Goal: Information Seeking & Learning: Learn about a topic

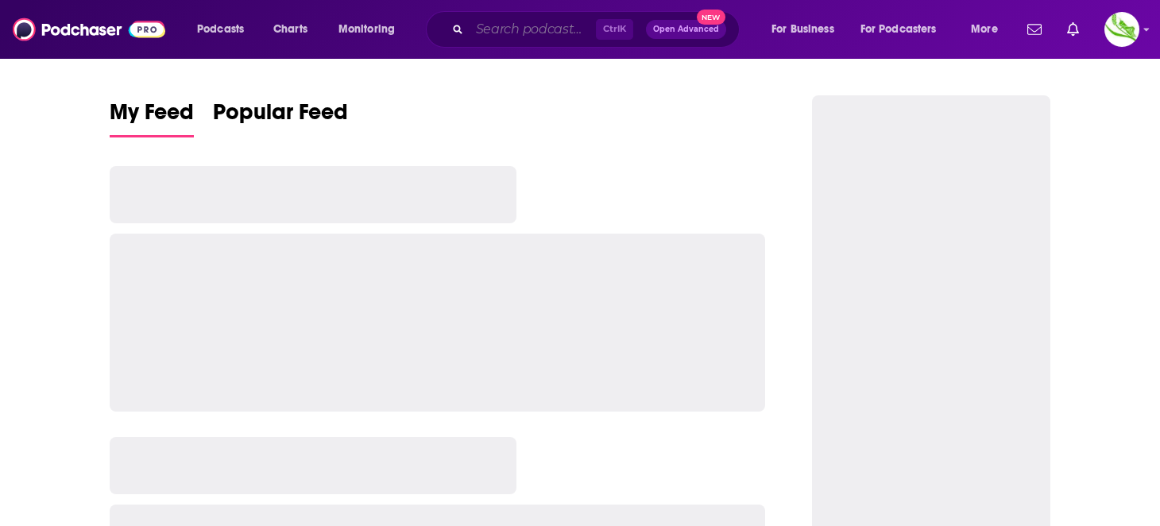
click at [506, 26] on input "Search podcasts, credits, & more..." at bounding box center [533, 29] width 126 height 25
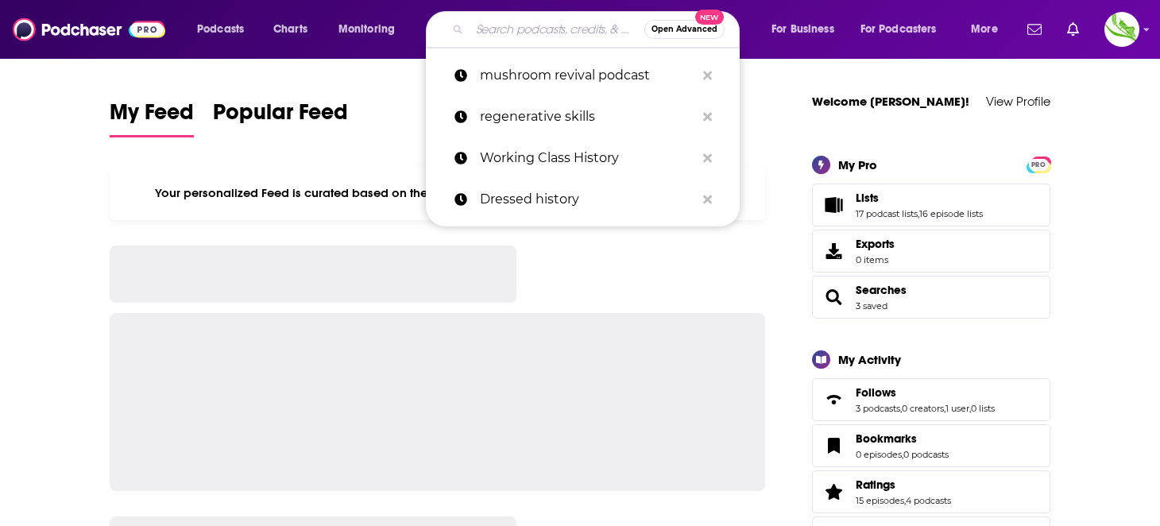
paste input "For What It’s Earth"
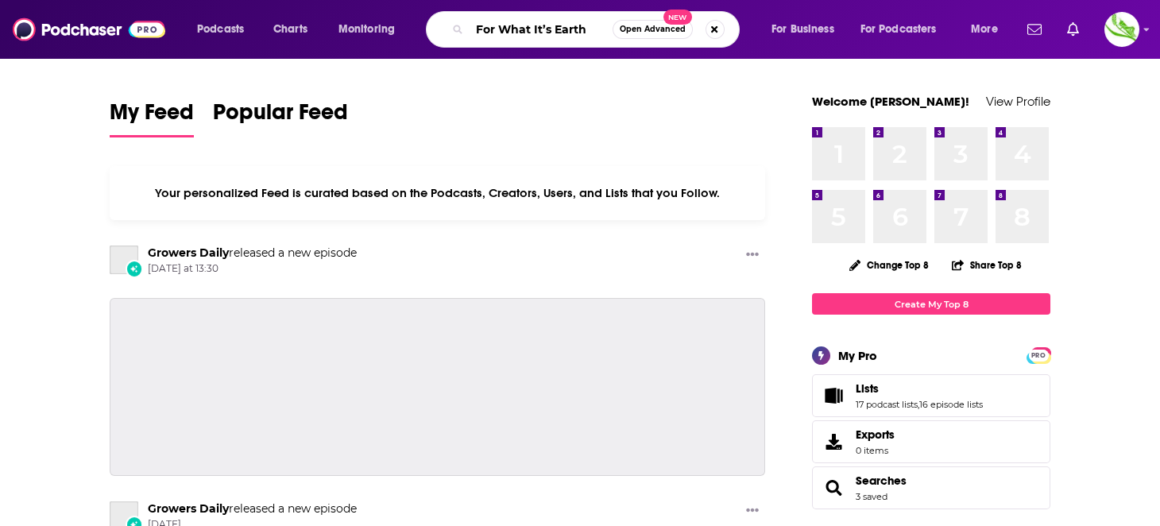
type input "For What It’s Earth"
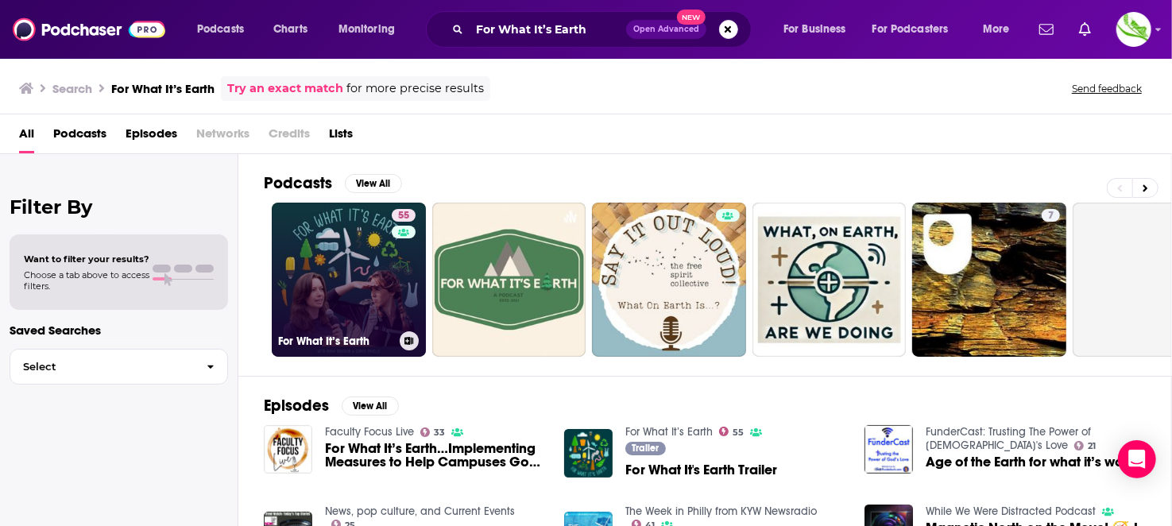
click at [332, 248] on link "55 For What It’s Earth" at bounding box center [349, 280] width 154 height 154
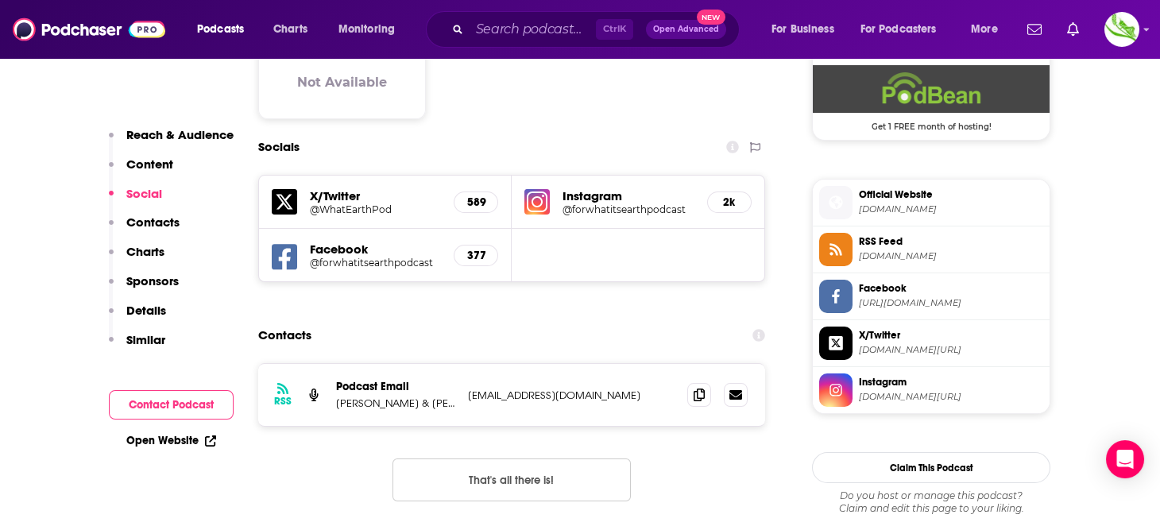
scroll to position [1351, 0]
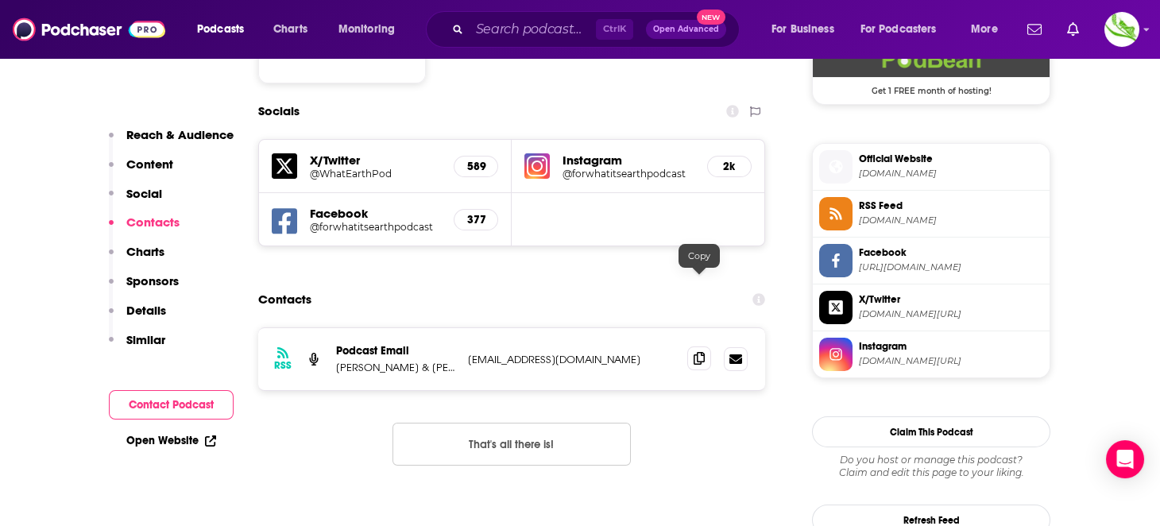
click at [699, 352] on icon at bounding box center [699, 358] width 11 height 13
click at [411, 361] on p "[PERSON_NAME] & [PERSON_NAME]" at bounding box center [395, 368] width 119 height 14
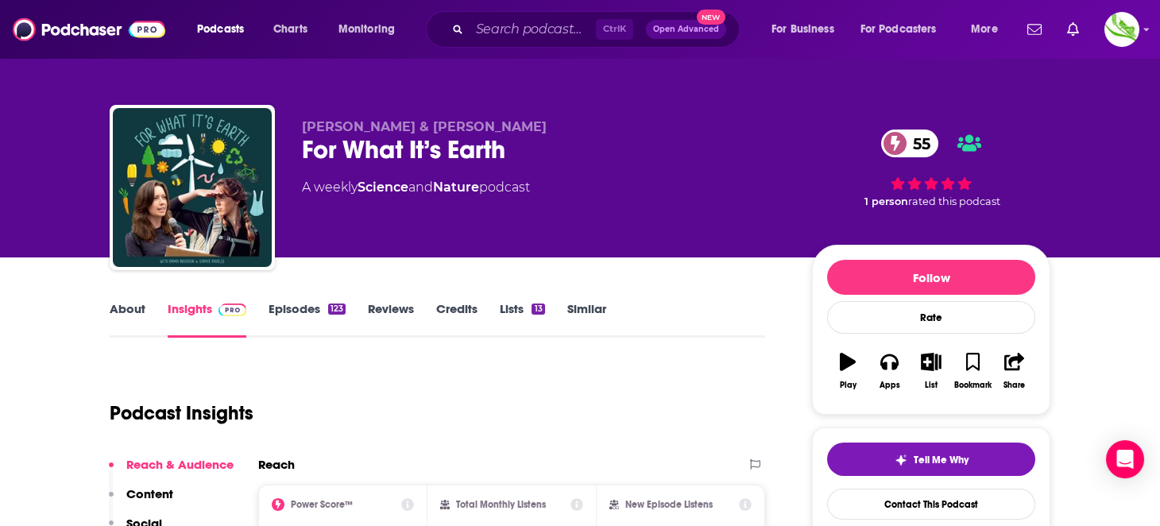
scroll to position [0, 0]
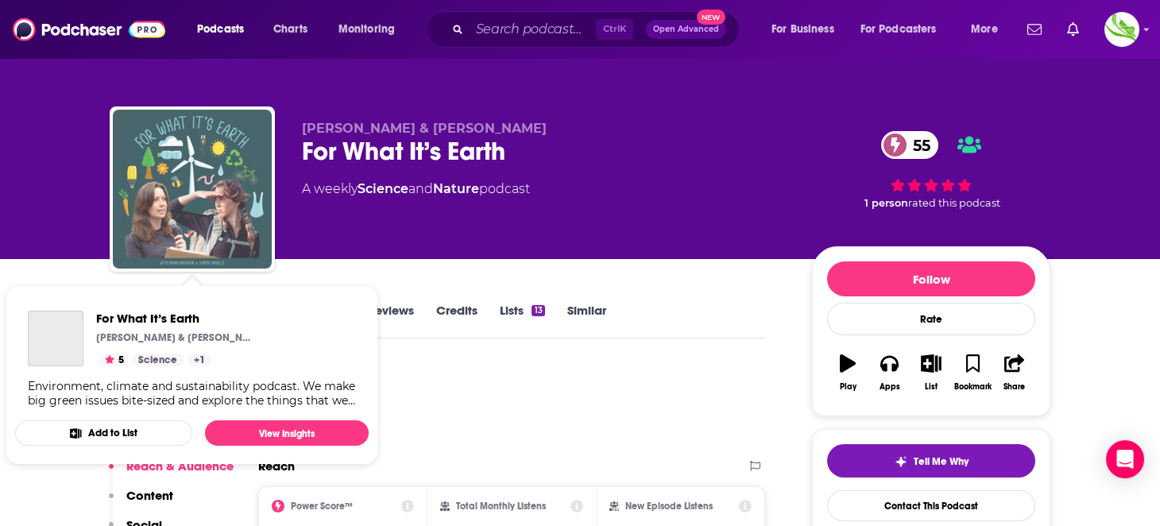
click at [231, 238] on img "For What It’s Earth" at bounding box center [192, 189] width 159 height 159
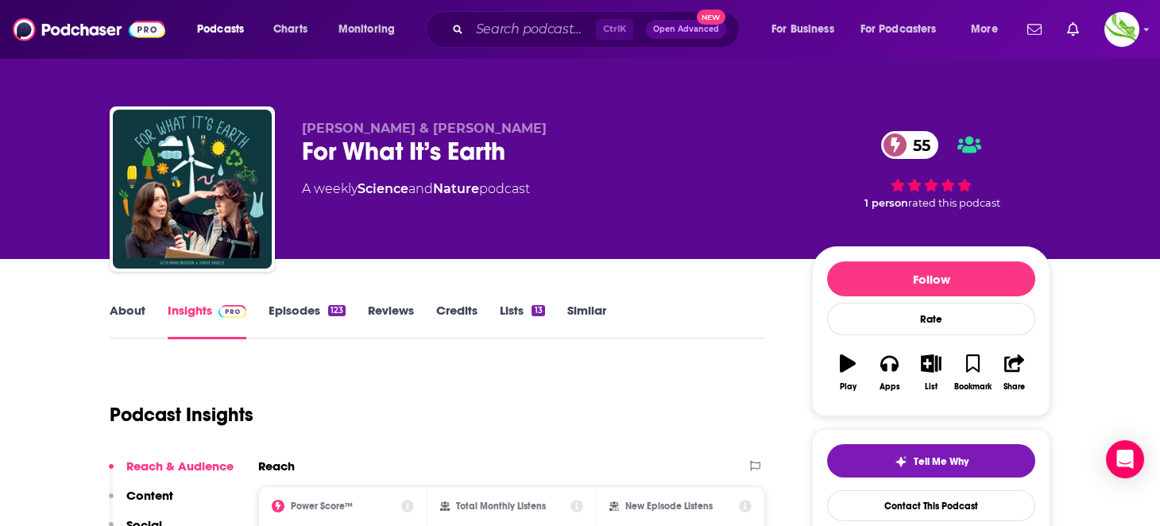
click at [132, 314] on link "About" at bounding box center [128, 321] width 36 height 37
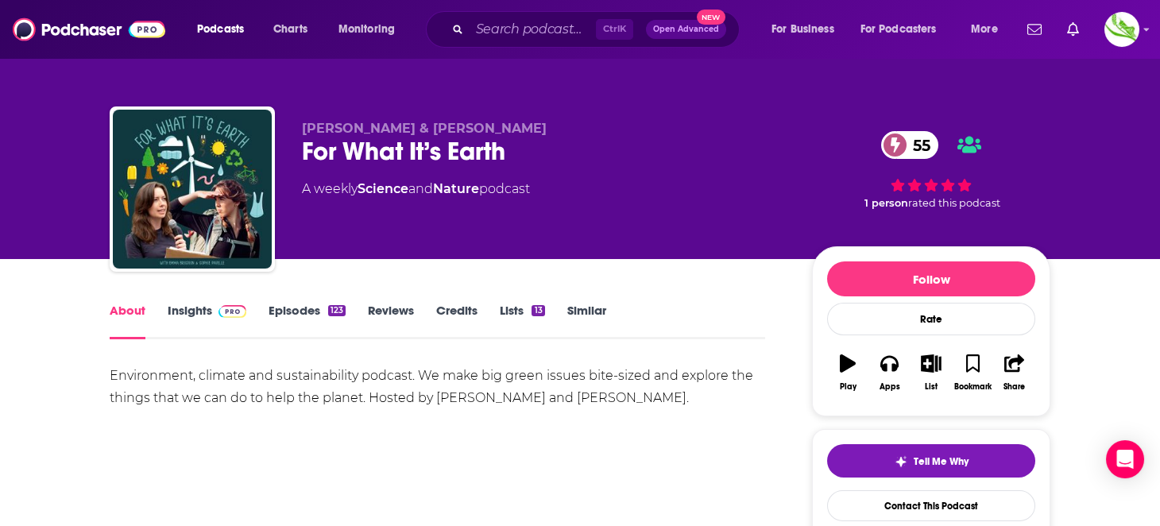
click at [174, 310] on link "Insights" at bounding box center [207, 321] width 79 height 37
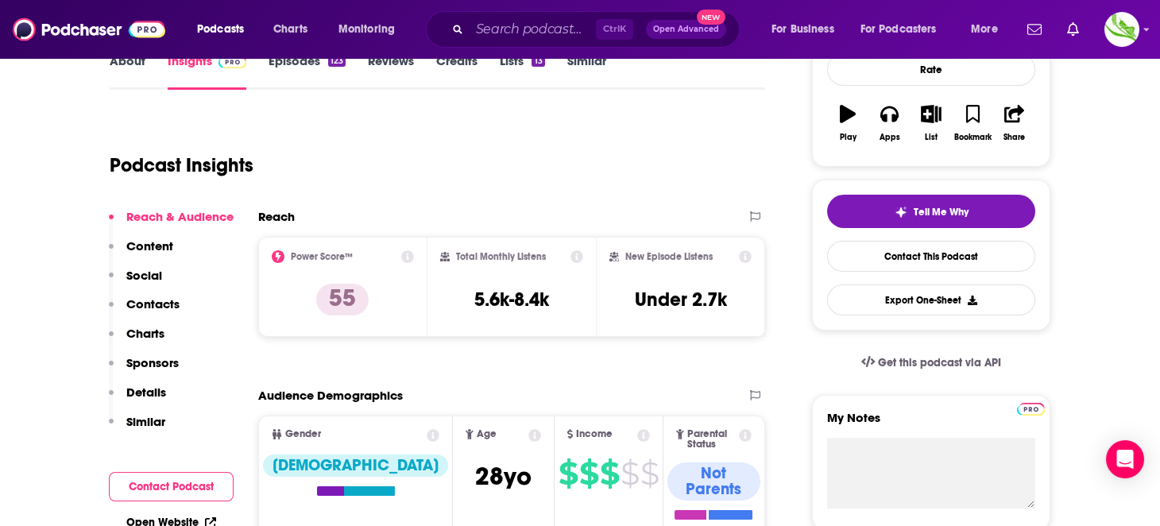
scroll to position [79, 0]
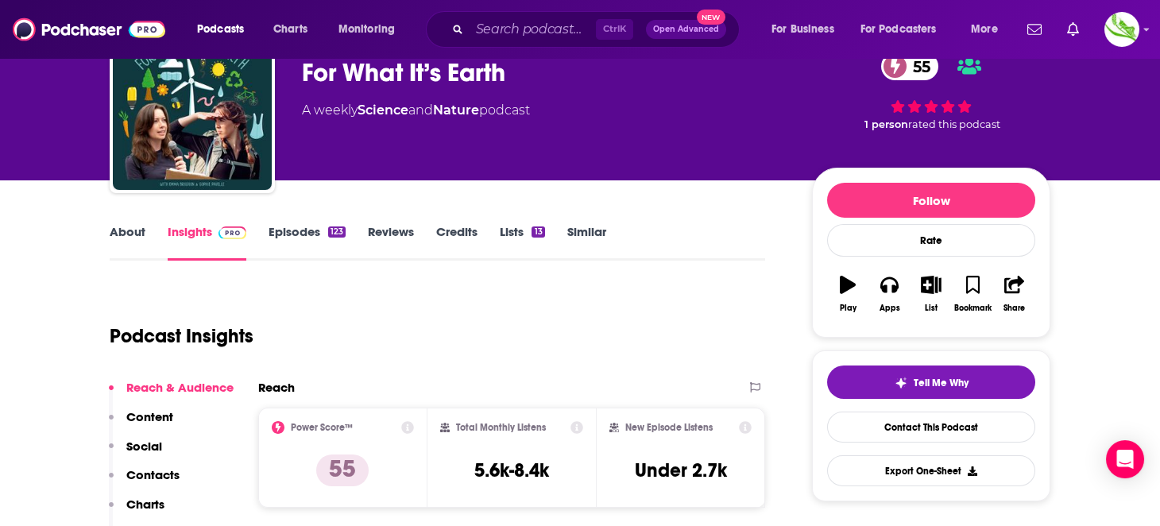
click at [297, 235] on link "Episodes 123" at bounding box center [307, 242] width 77 height 37
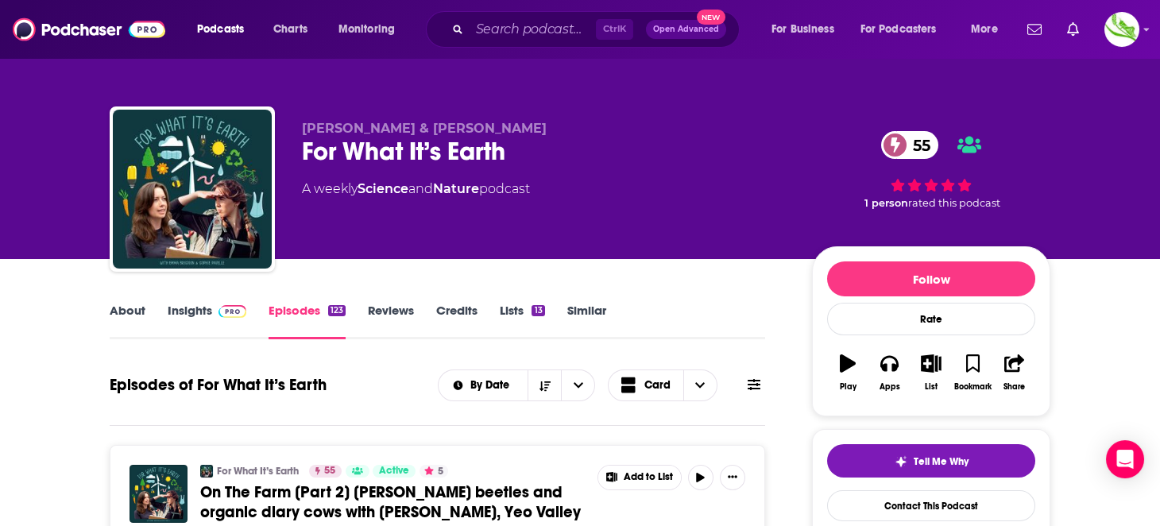
click at [197, 305] on link "Insights" at bounding box center [207, 321] width 79 height 37
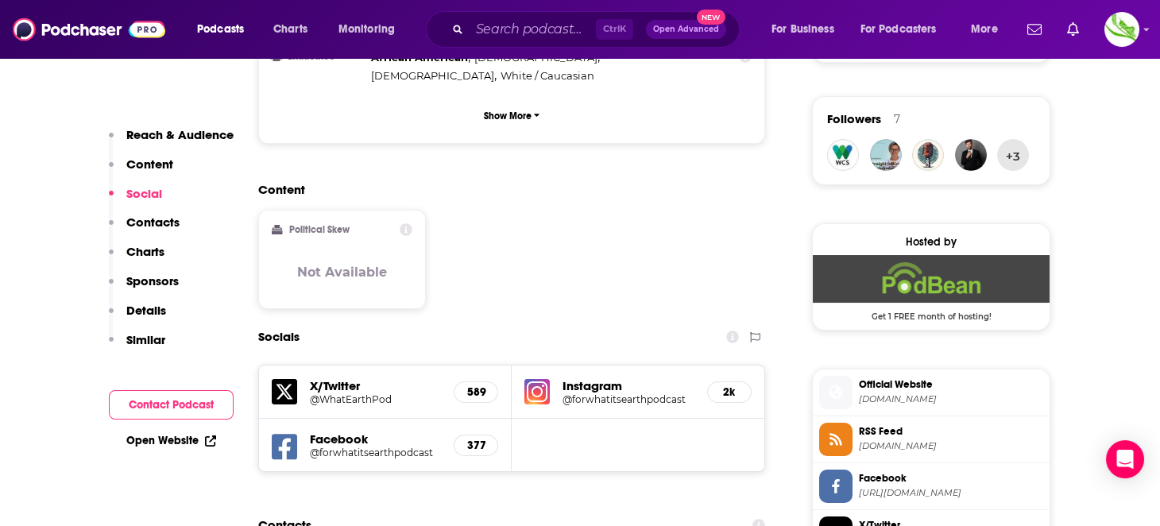
scroll to position [1191, 0]
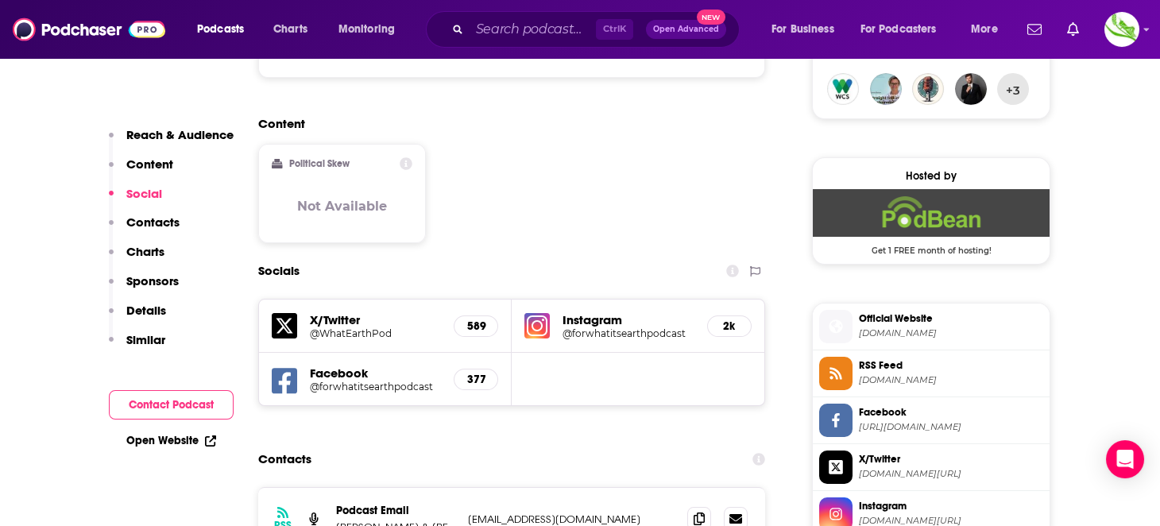
click at [601, 327] on h5 "@forwhatitsearthpodcast" at bounding box center [629, 333] width 132 height 12
